Goal: Navigation & Orientation: Find specific page/section

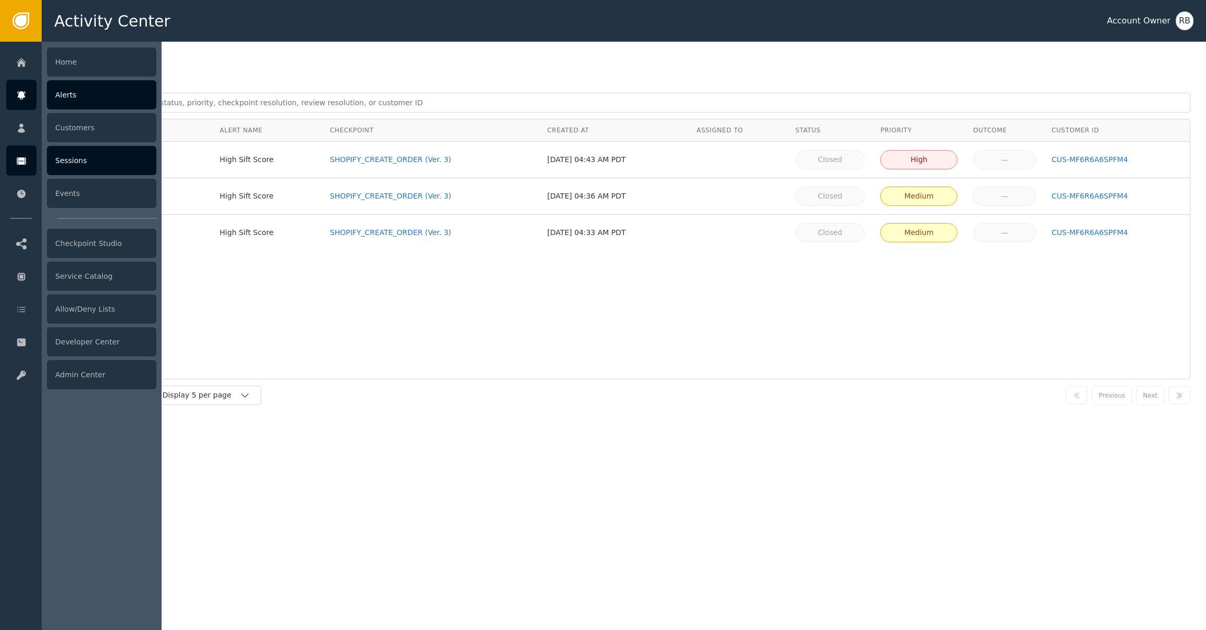
click at [69, 173] on div "Sessions" at bounding box center [101, 160] width 109 height 29
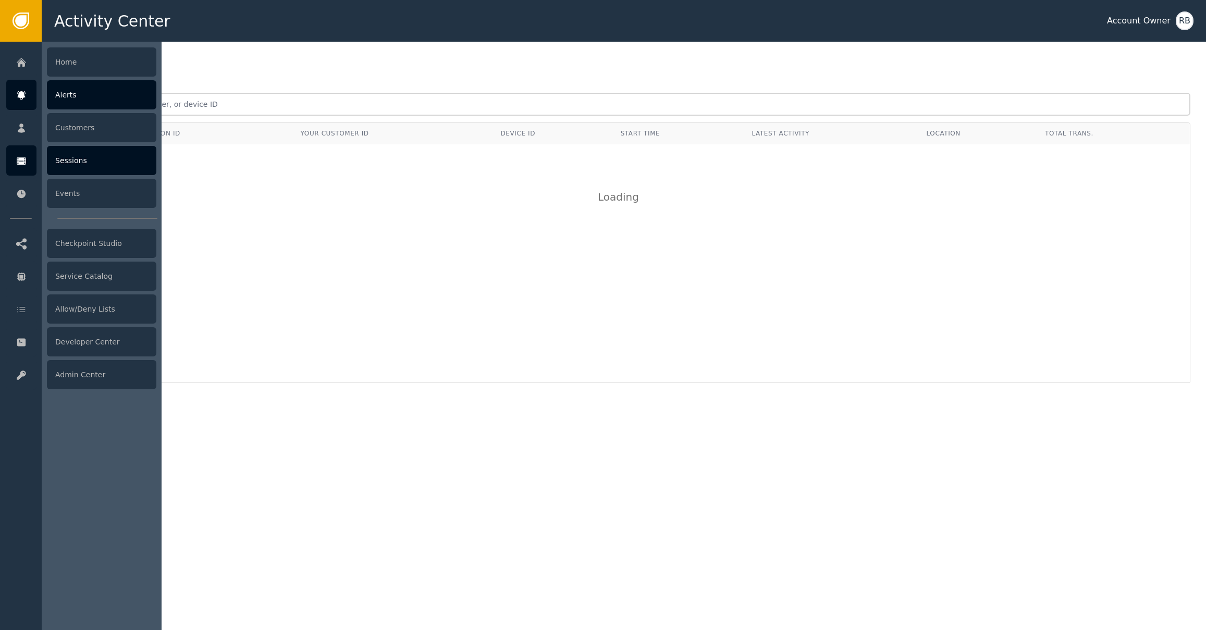
click at [77, 105] on div "Alerts" at bounding box center [101, 94] width 109 height 29
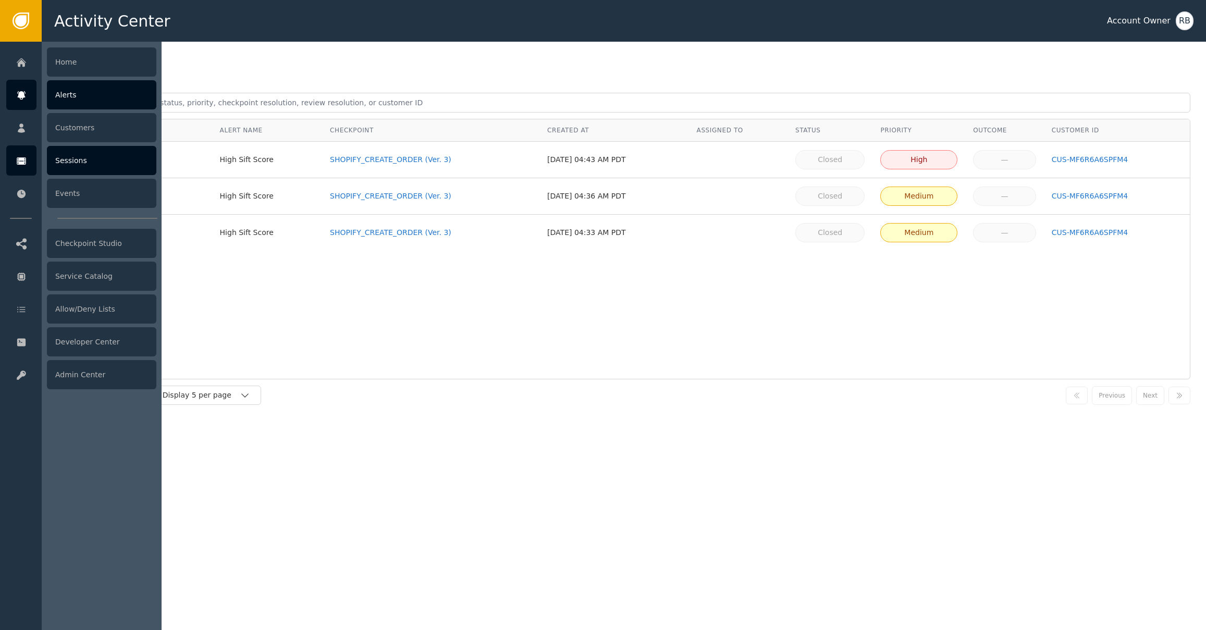
click at [20, 164] on icon at bounding box center [21, 160] width 9 height 7
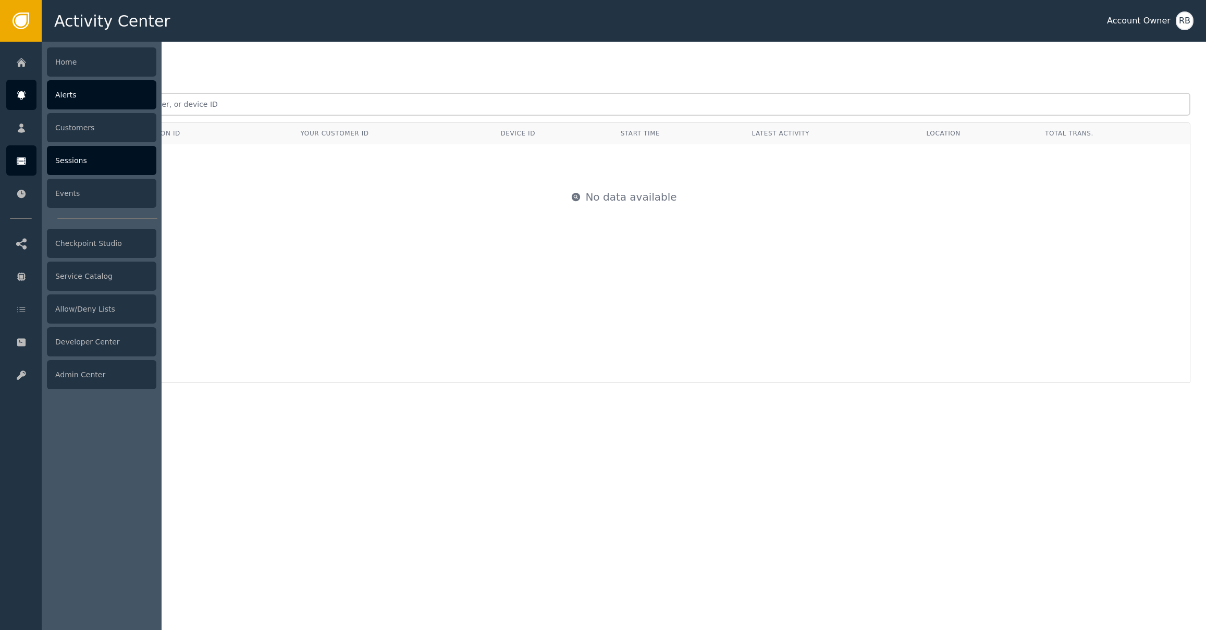
click at [90, 91] on div "Alerts" at bounding box center [101, 94] width 109 height 29
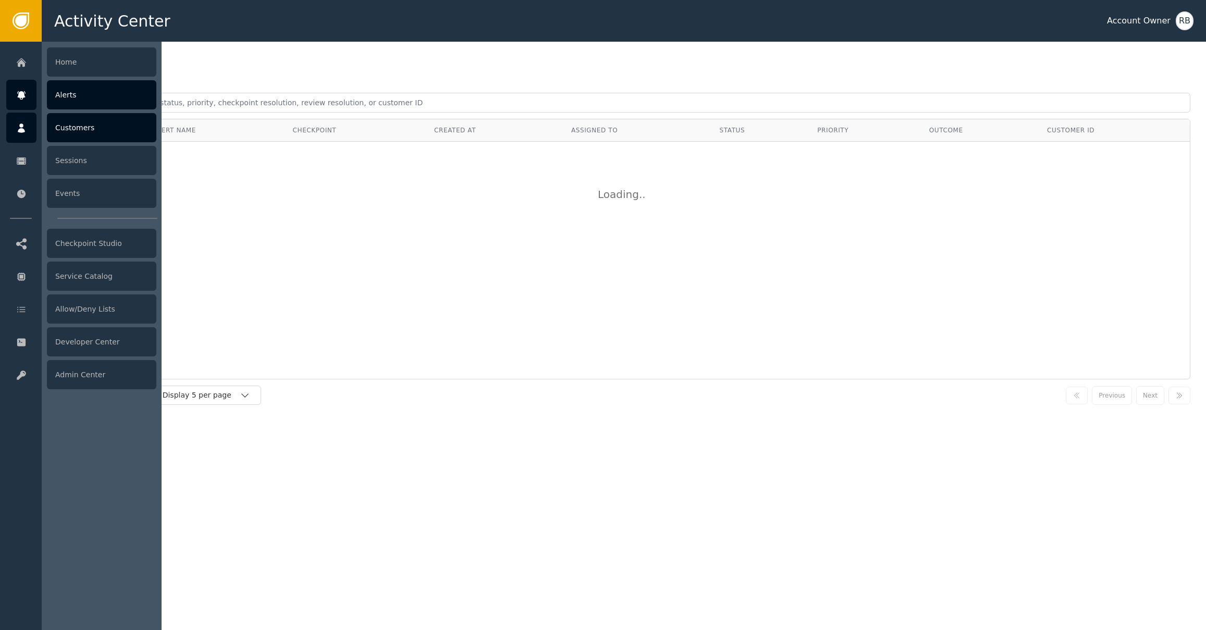
click at [80, 122] on div "Customers" at bounding box center [101, 127] width 109 height 29
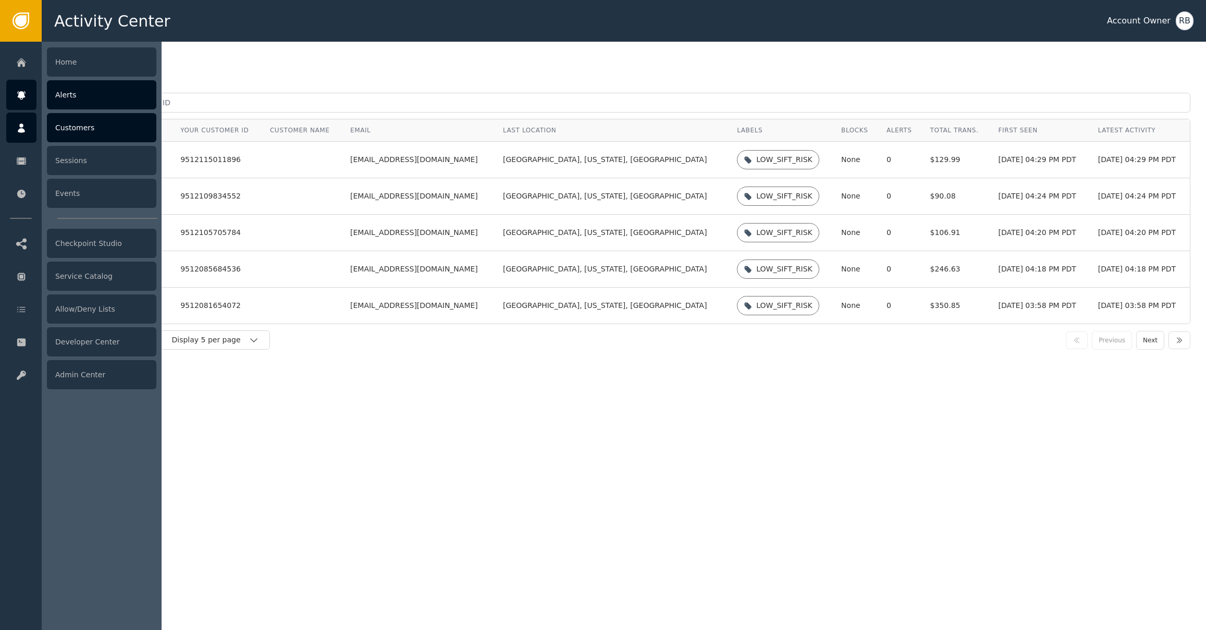
click at [78, 99] on div "Alerts" at bounding box center [101, 94] width 109 height 29
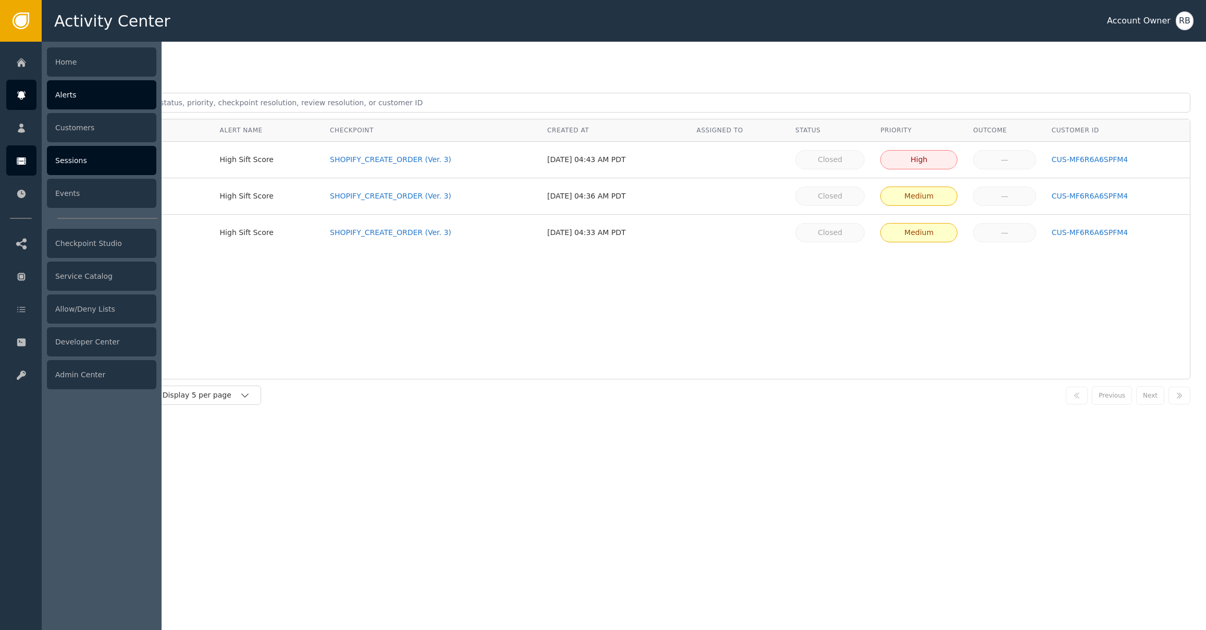
click at [78, 166] on div "Sessions" at bounding box center [101, 160] width 109 height 29
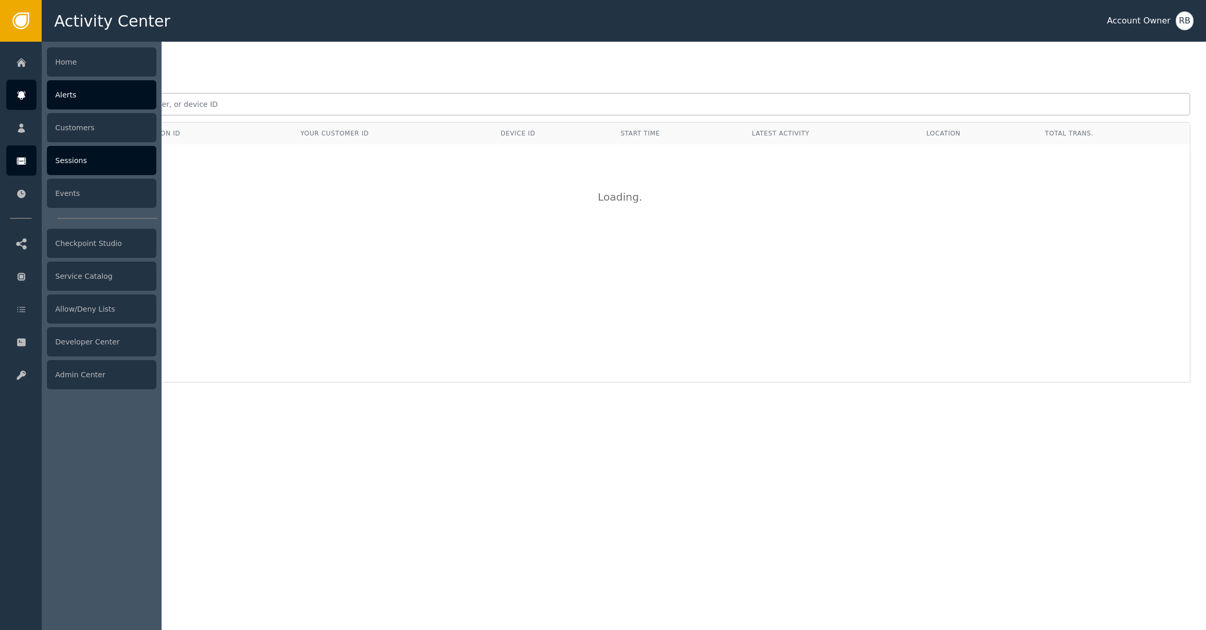
click at [78, 97] on div "Alerts" at bounding box center [101, 94] width 109 height 29
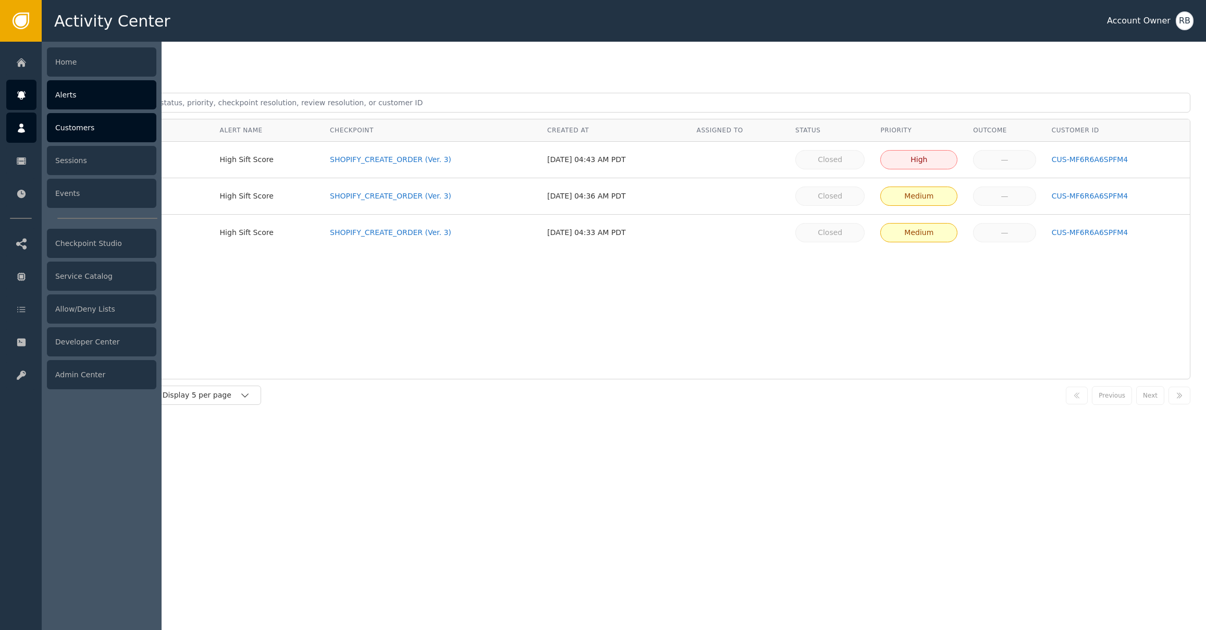
click at [76, 130] on div "Customers" at bounding box center [101, 127] width 109 height 29
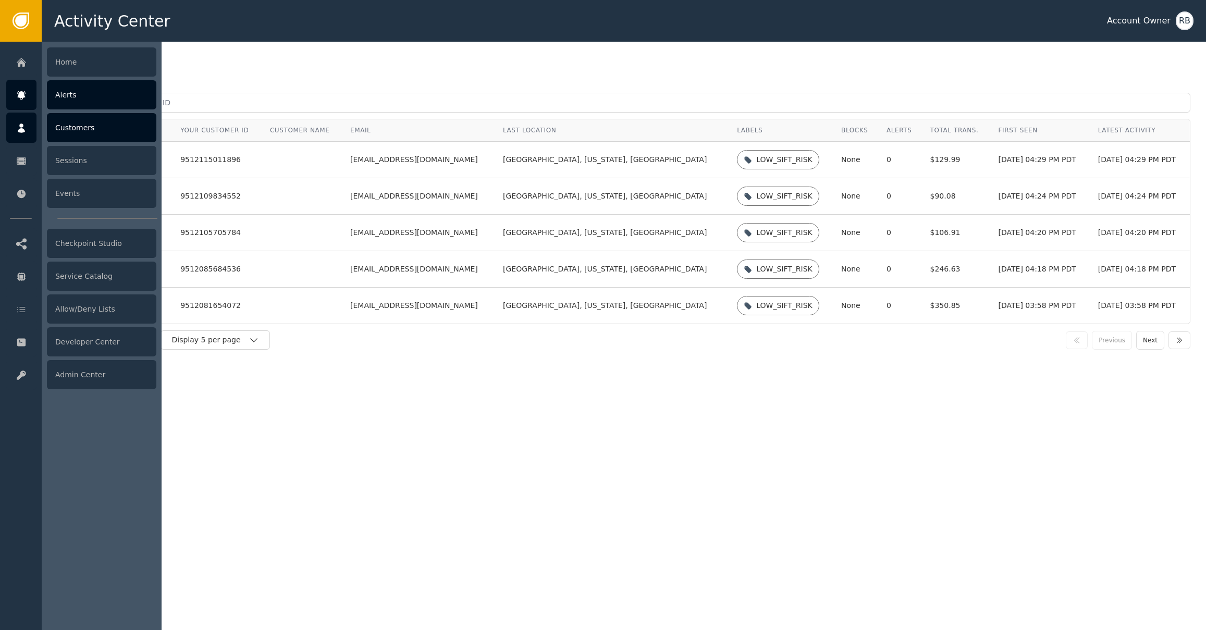
click at [90, 98] on div "Alerts" at bounding box center [101, 94] width 109 height 29
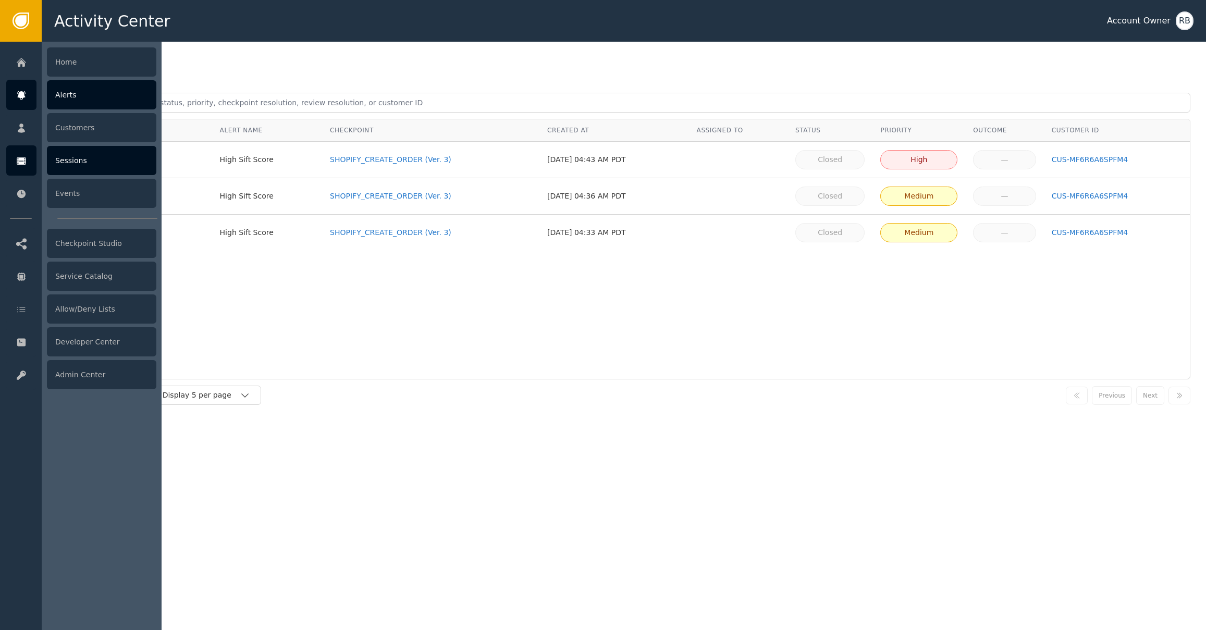
click at [81, 171] on div "Sessions" at bounding box center [101, 160] width 109 height 29
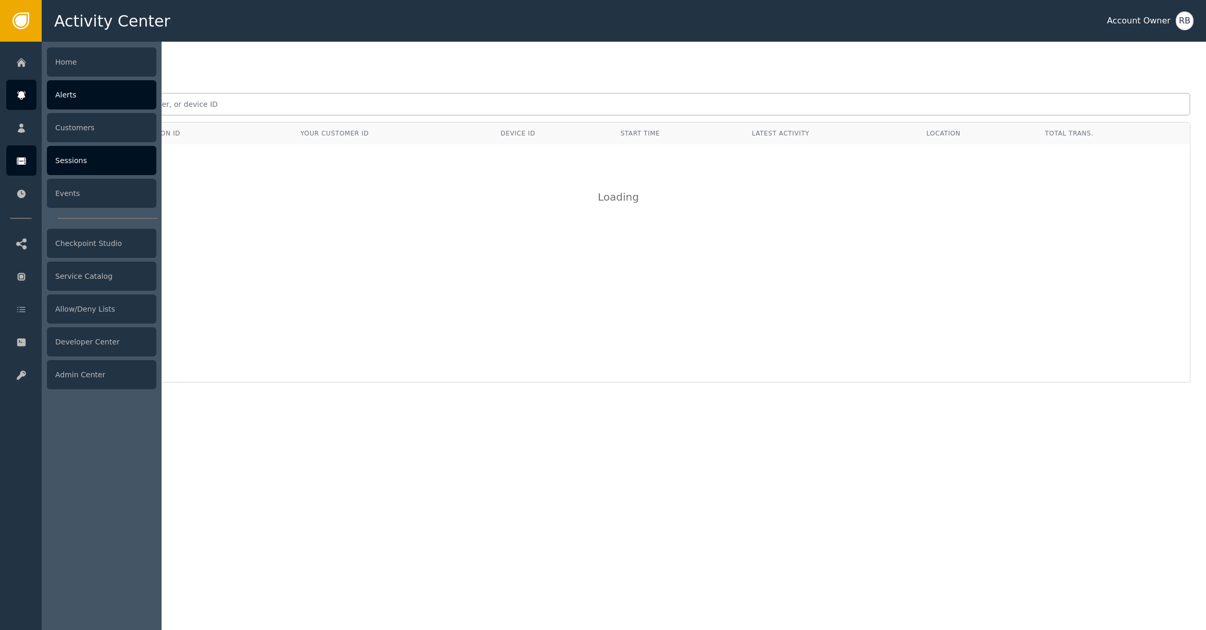
click at [89, 105] on div "Alerts" at bounding box center [101, 94] width 109 height 29
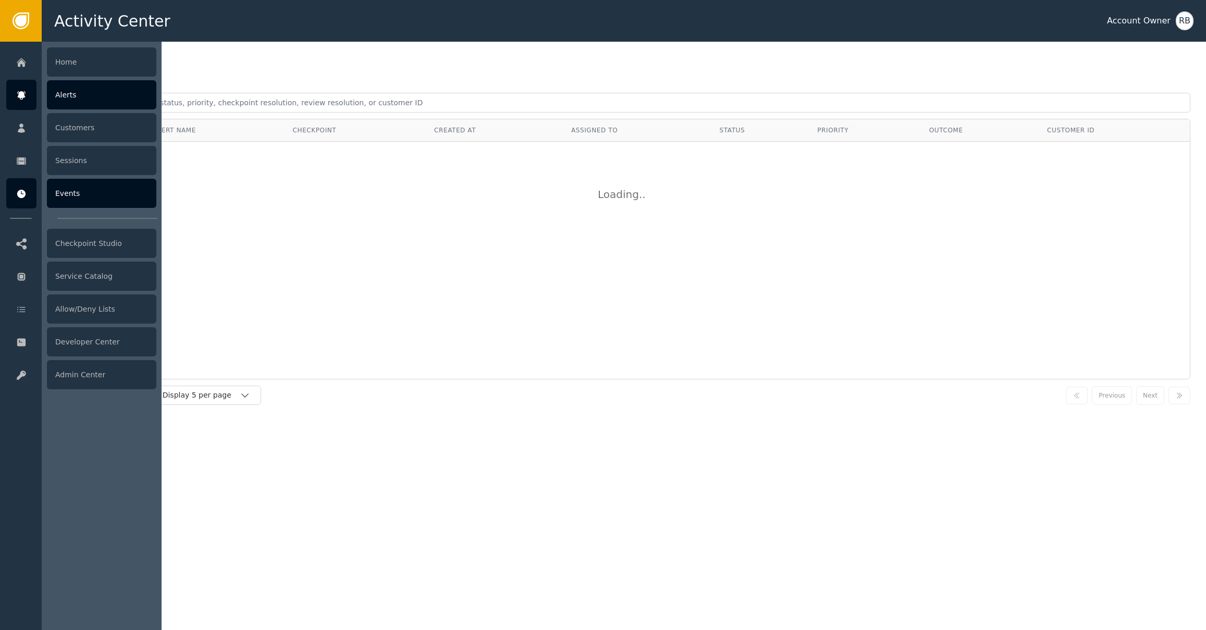
click at [78, 200] on div "Events" at bounding box center [101, 193] width 109 height 29
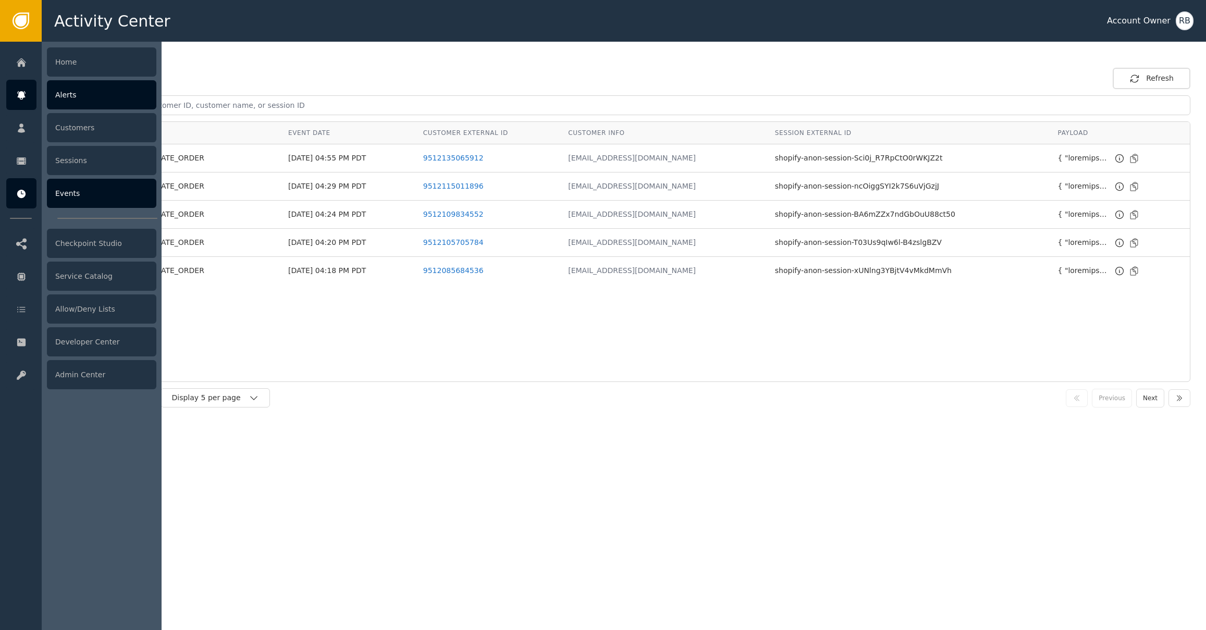
click at [92, 95] on div "Alerts" at bounding box center [101, 94] width 109 height 29
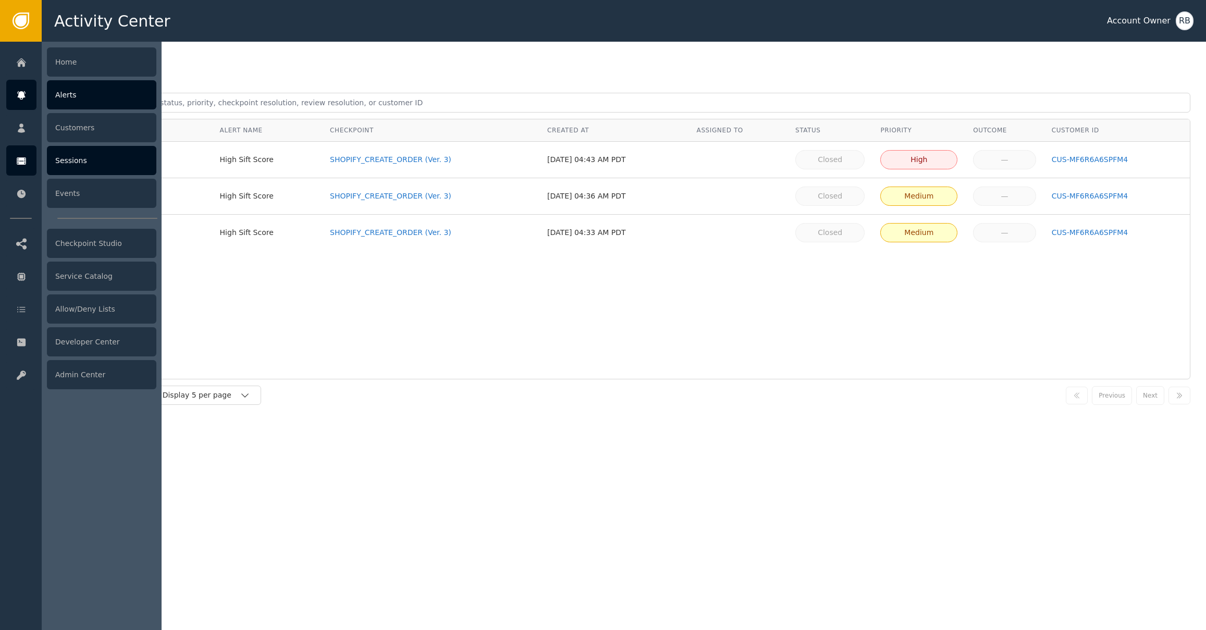
click at [21, 161] on icon at bounding box center [21, 160] width 10 height 11
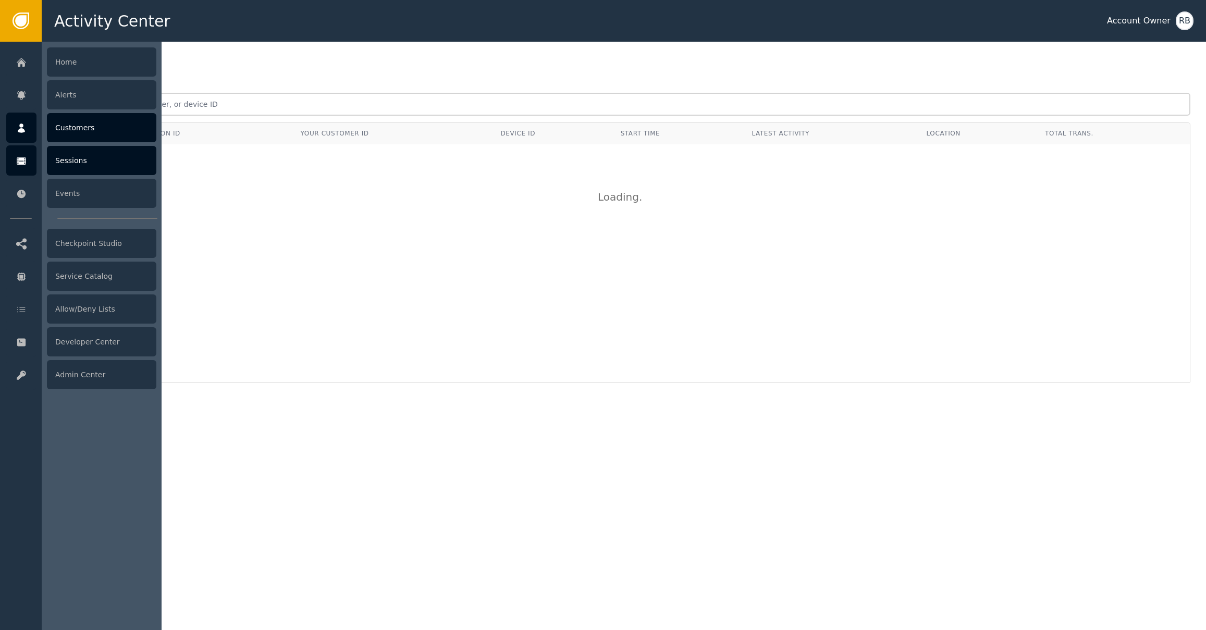
click at [22, 128] on icon at bounding box center [21, 127] width 10 height 11
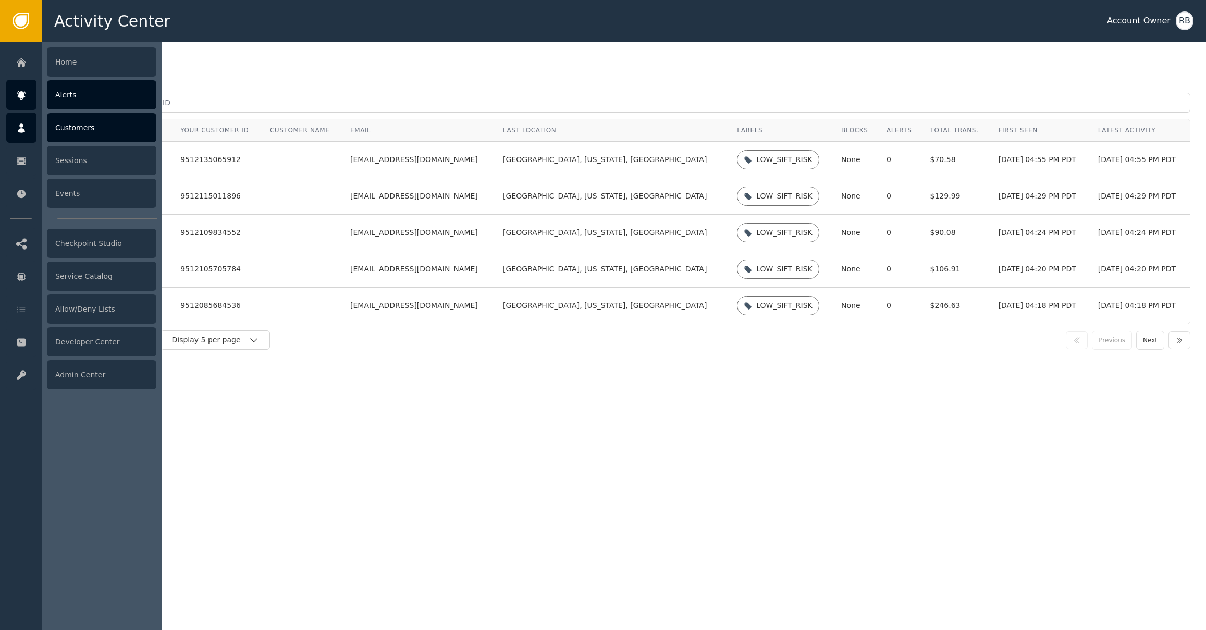
click at [66, 101] on div "Alerts" at bounding box center [101, 94] width 109 height 29
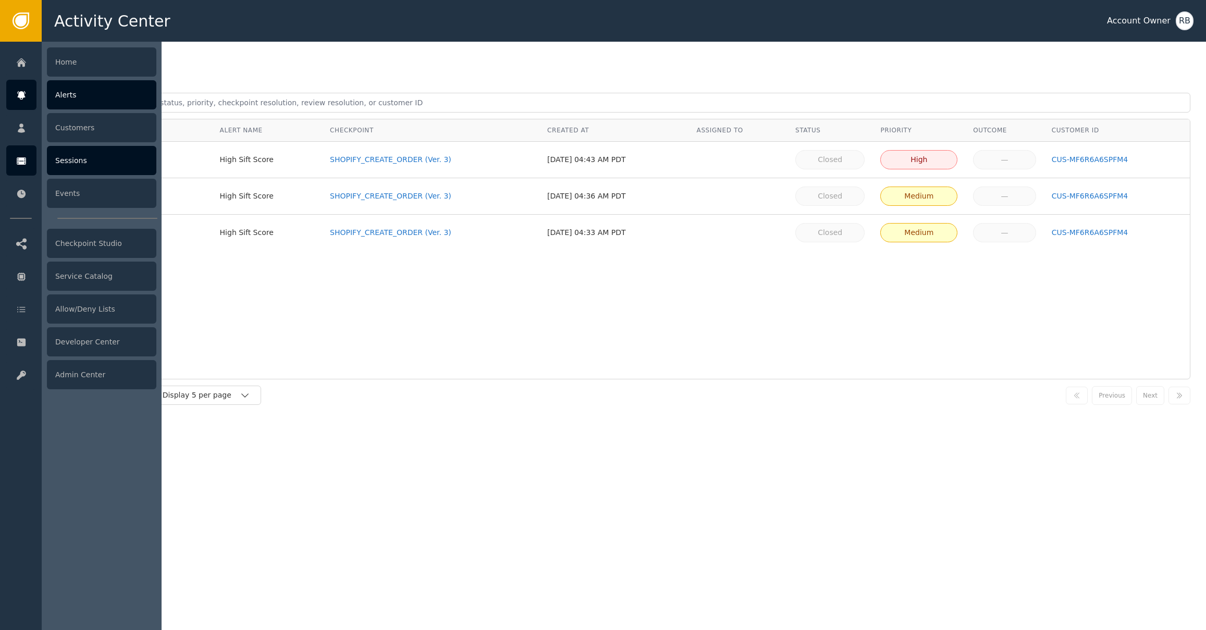
click at [22, 162] on icon at bounding box center [21, 160] width 9 height 7
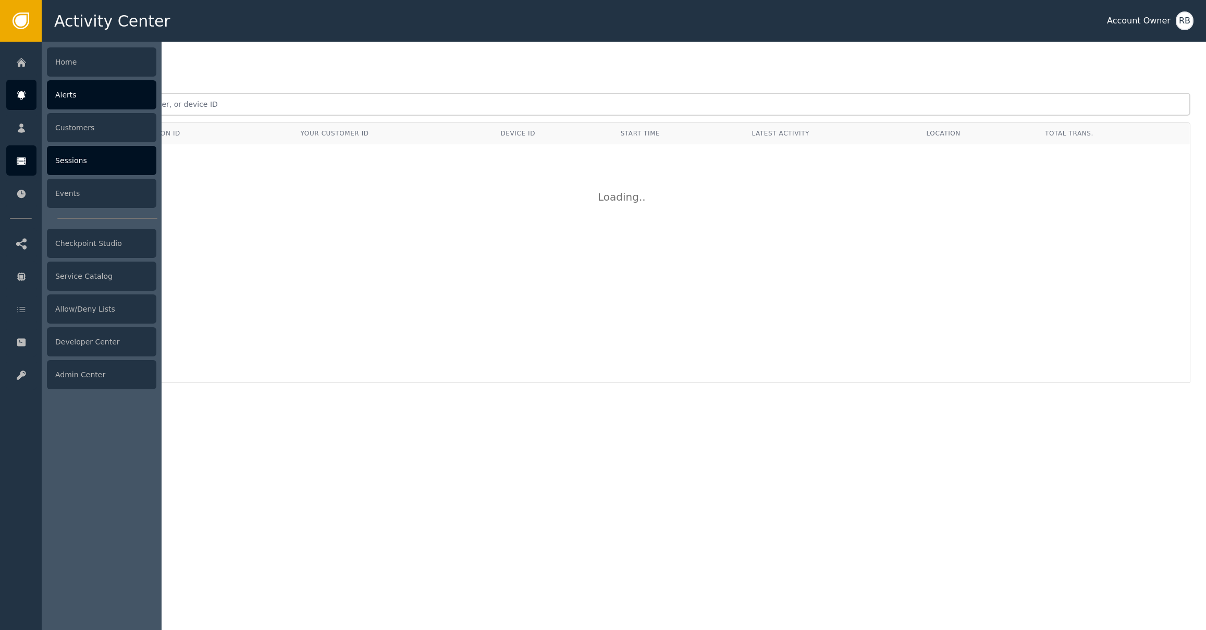
click at [79, 91] on div "Alerts" at bounding box center [101, 94] width 109 height 29
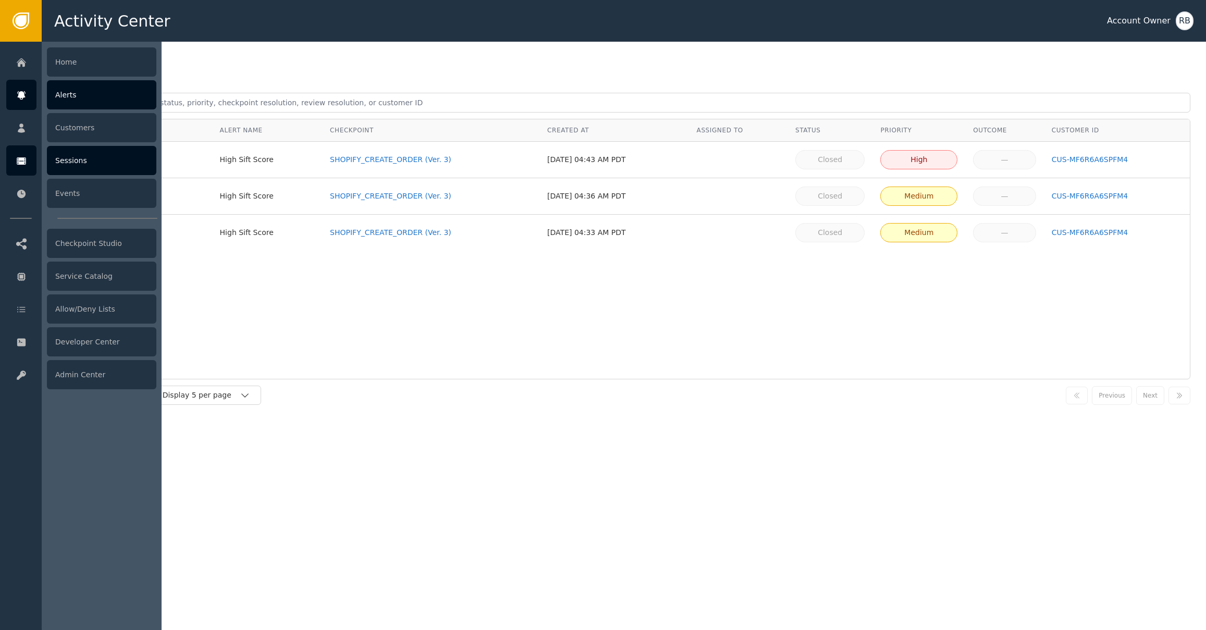
click at [18, 156] on icon at bounding box center [21, 160] width 10 height 11
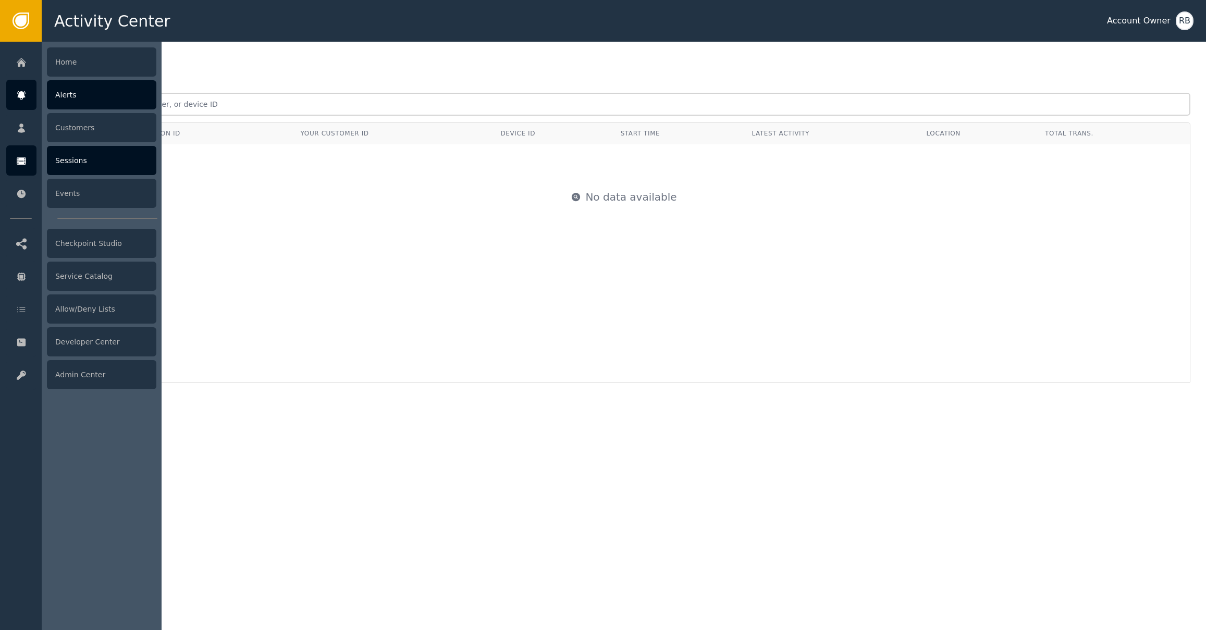
click at [80, 99] on div "Alerts" at bounding box center [101, 94] width 109 height 29
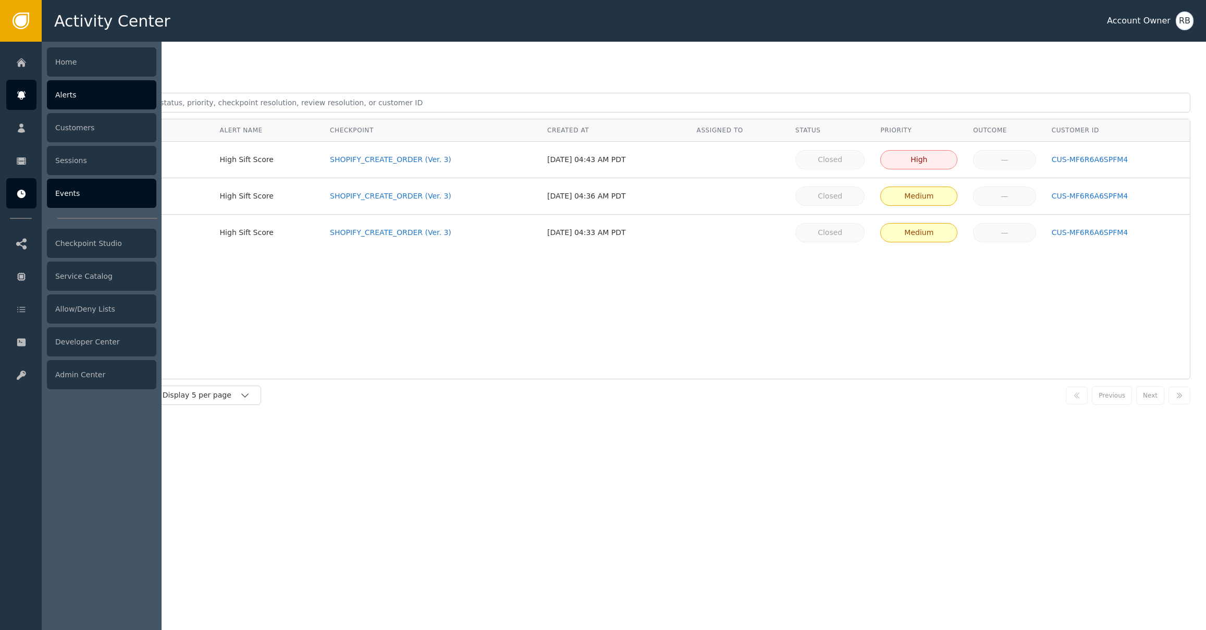
click at [75, 193] on div "Events" at bounding box center [101, 193] width 109 height 29
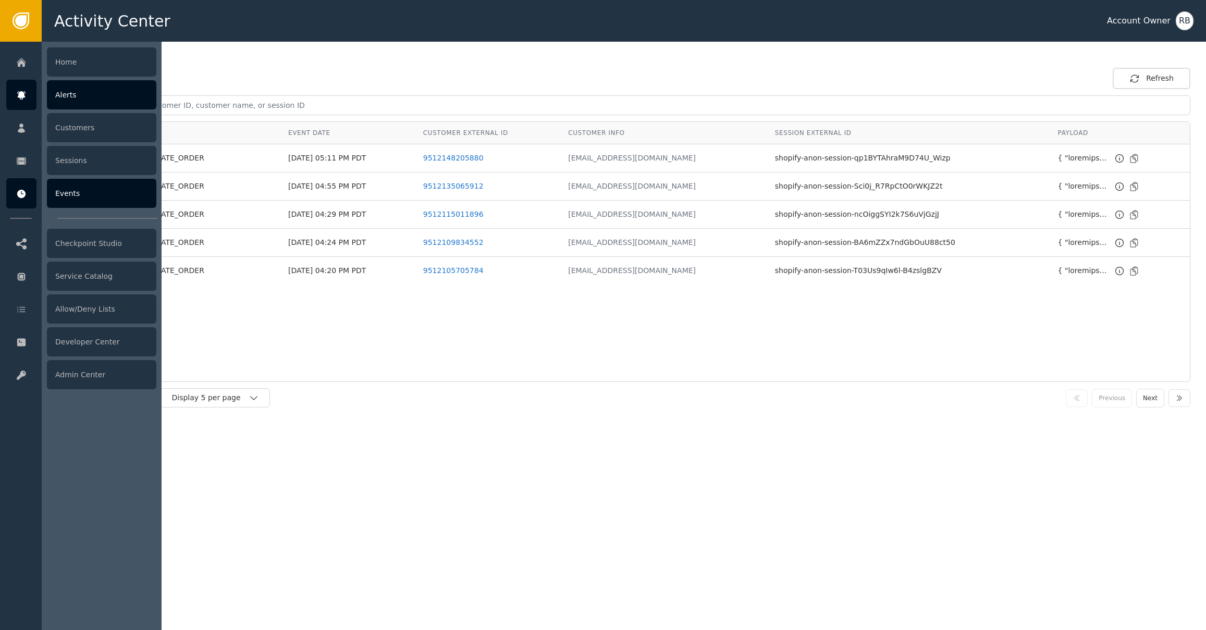
click at [84, 91] on div "Alerts" at bounding box center [101, 94] width 109 height 29
